Goal: Information Seeking & Learning: Learn about a topic

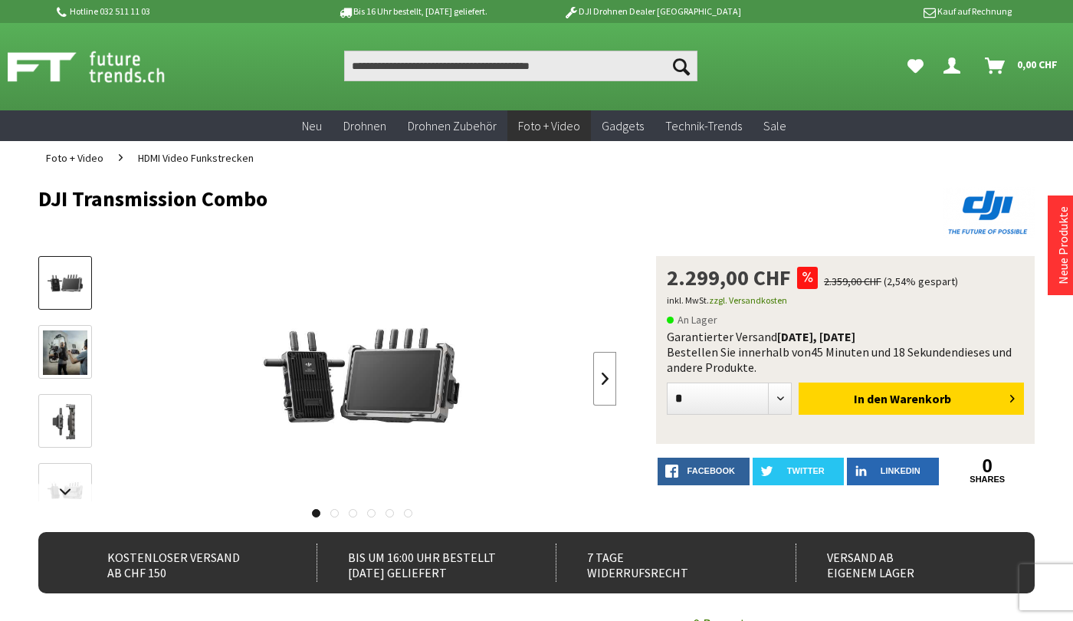
click at [609, 370] on link at bounding box center [604, 379] width 23 height 54
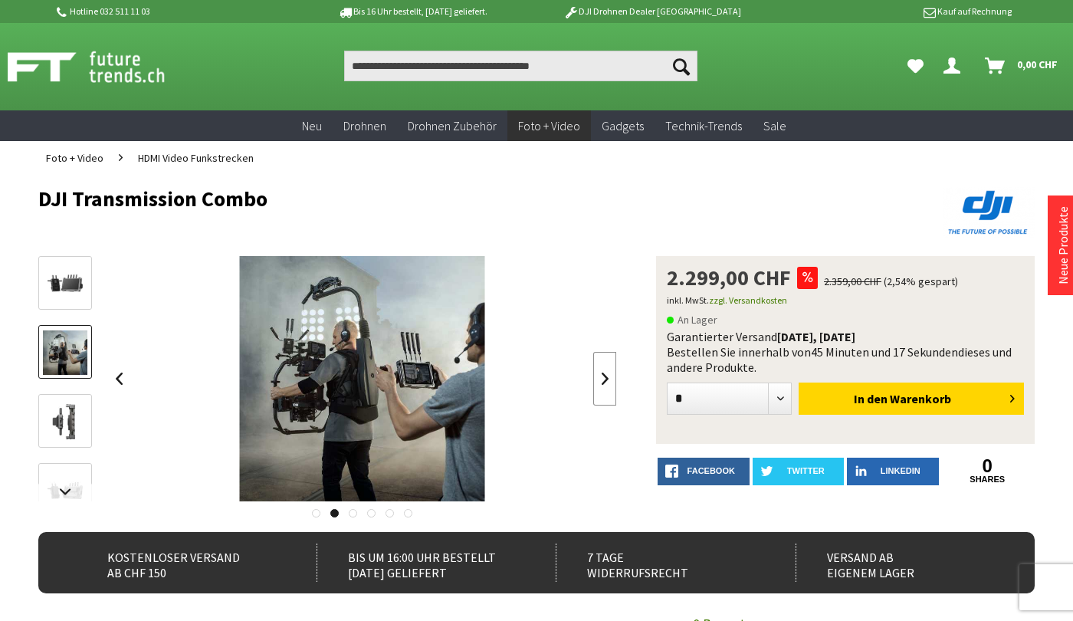
click at [609, 370] on link at bounding box center [604, 379] width 23 height 54
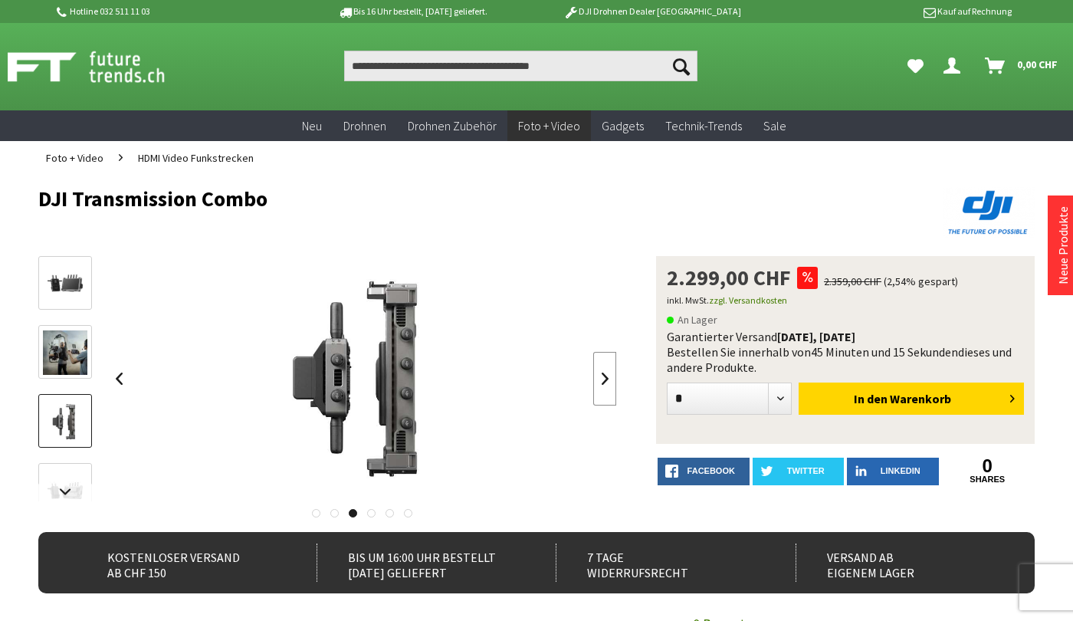
click at [609, 370] on link at bounding box center [604, 379] width 23 height 54
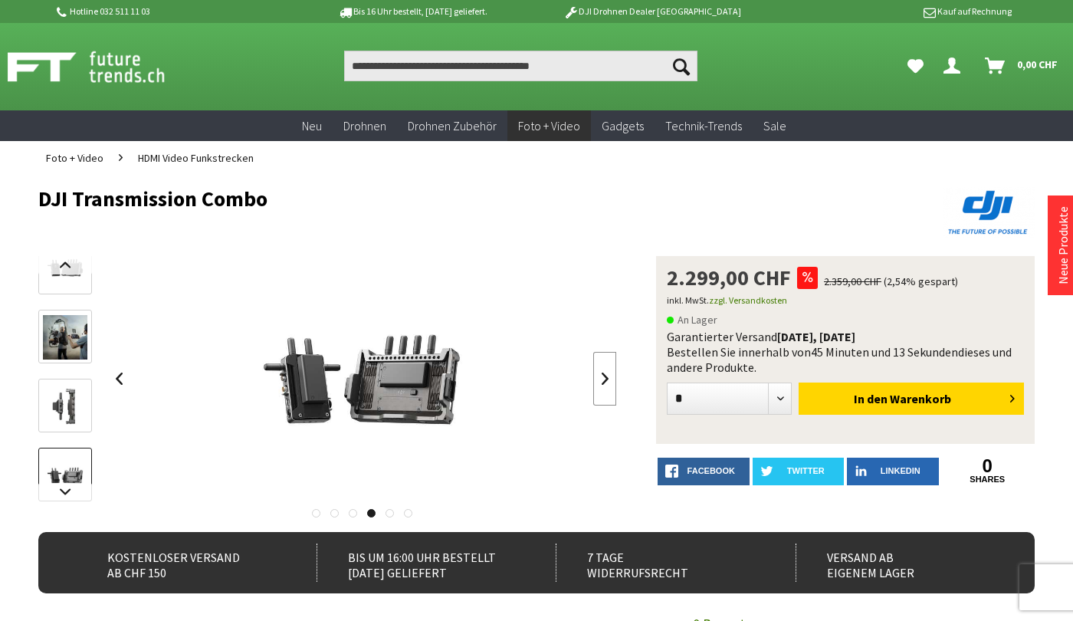
click at [609, 370] on link at bounding box center [604, 379] width 23 height 54
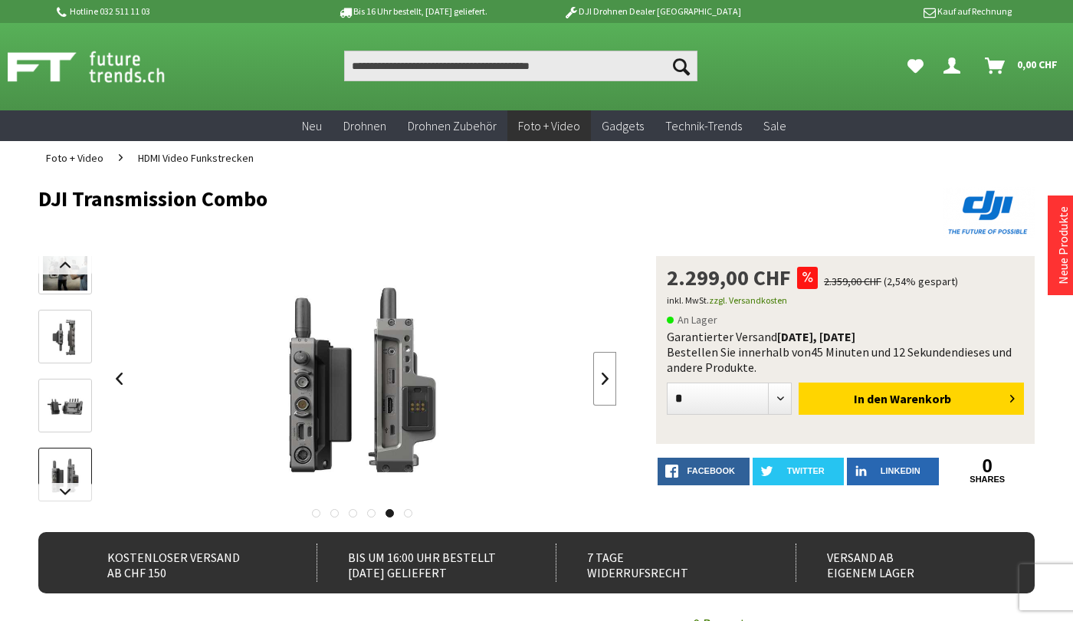
click at [609, 370] on link at bounding box center [604, 379] width 23 height 54
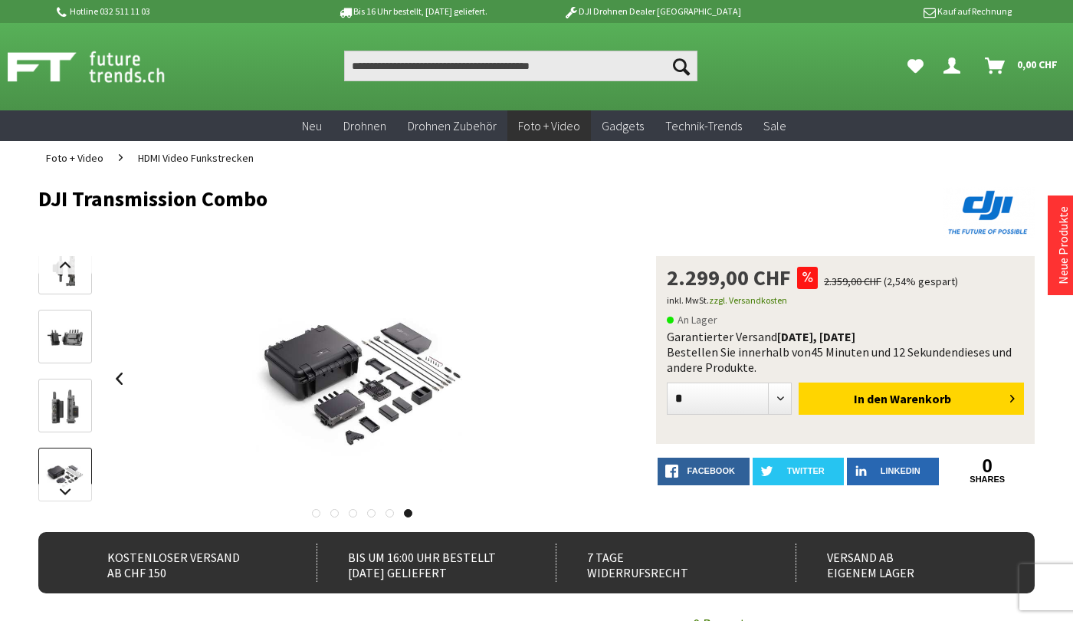
click at [609, 370] on div at bounding box center [362, 378] width 510 height 245
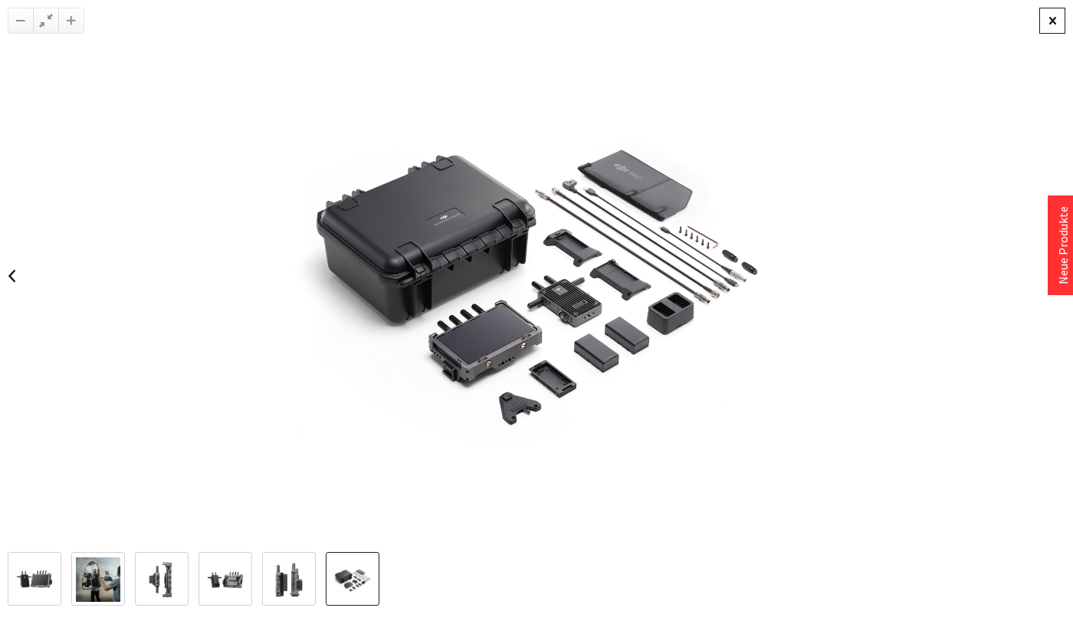
click at [1049, 21] on div at bounding box center [1053, 21] width 26 height 26
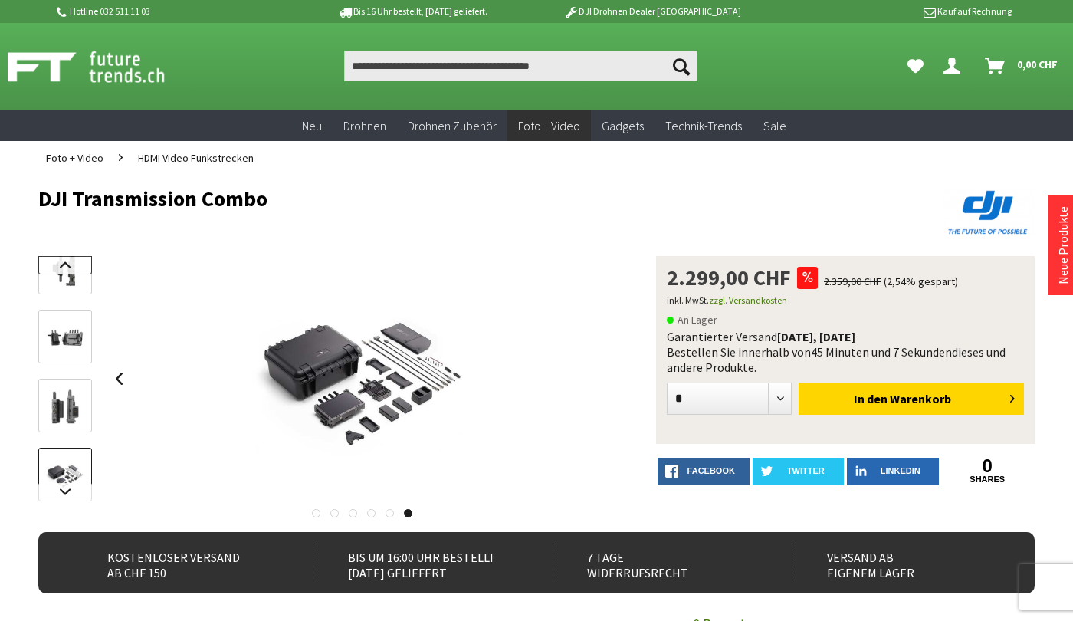
click at [64, 269] on link at bounding box center [65, 265] width 54 height 18
click at [66, 320] on div at bounding box center [65, 463] width 54 height 414
click at [74, 291] on img at bounding box center [65, 283] width 44 height 44
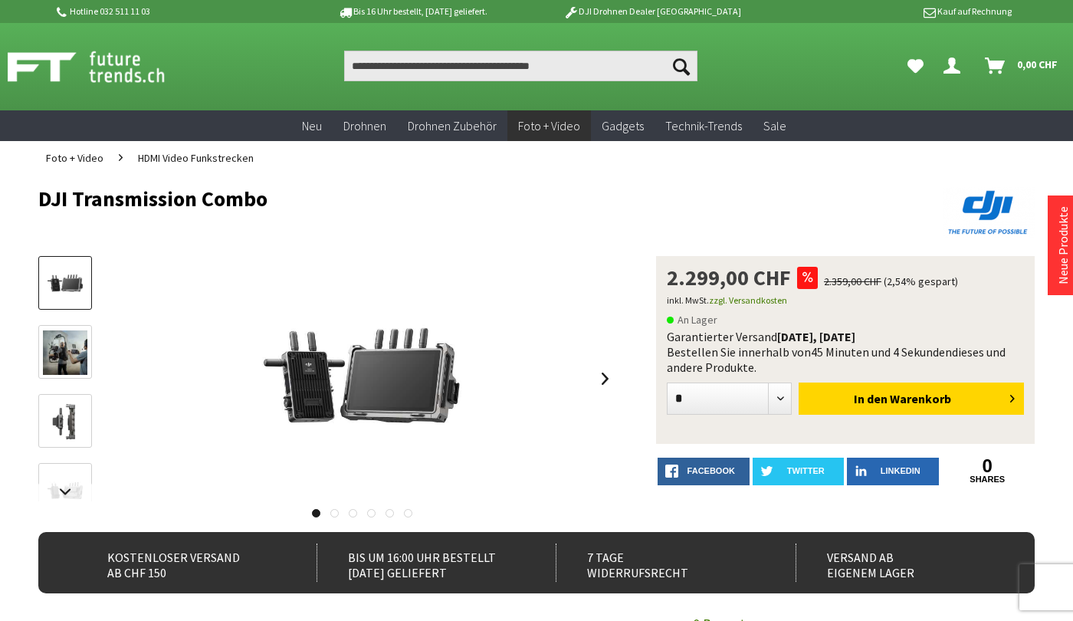
click at [62, 342] on img at bounding box center [65, 352] width 44 height 44
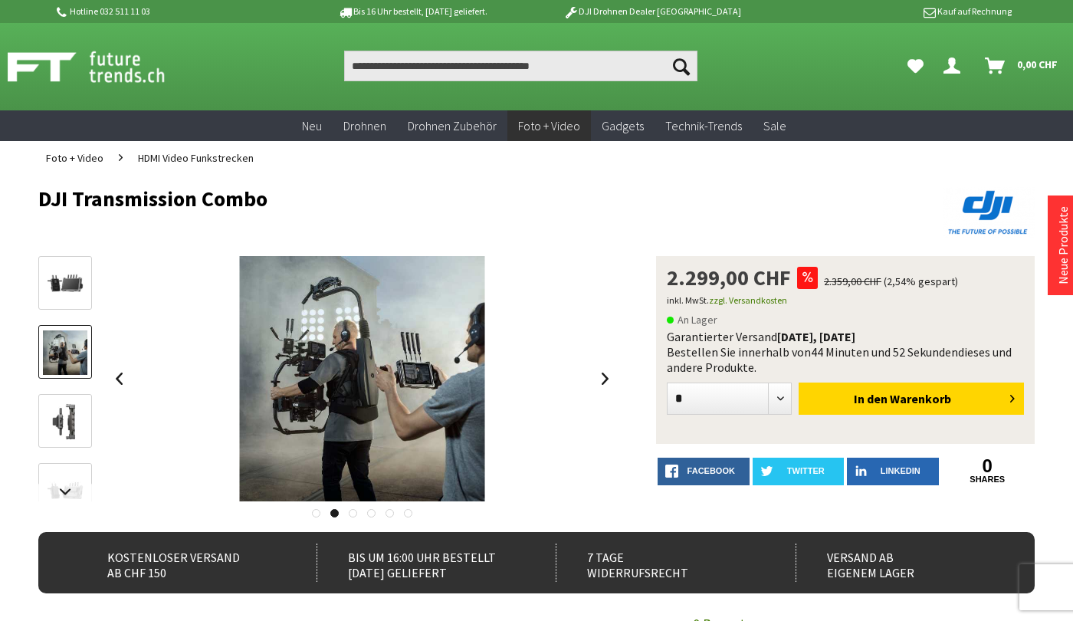
drag, startPoint x: 42, startPoint y: 199, endPoint x: 291, endPoint y: 197, distance: 248.4
click at [291, 197] on h1 "DJI Transmission Combo" at bounding box center [436, 198] width 797 height 23
copy h1 "DJI Transmission Combo"
click at [314, 199] on h1 "DJI Transmission Combo" at bounding box center [436, 198] width 797 height 23
